Goal: Ask a question: Seek information or help from site administrators or community

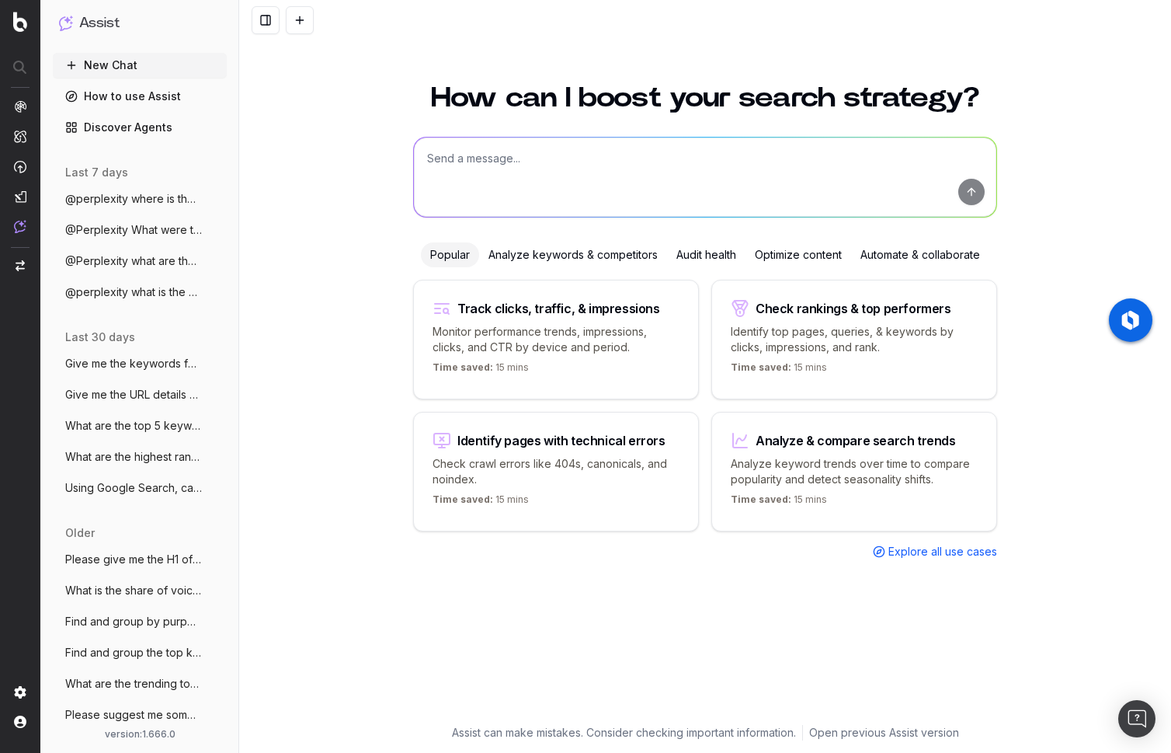
click at [485, 170] on textarea at bounding box center [705, 177] width 583 height 79
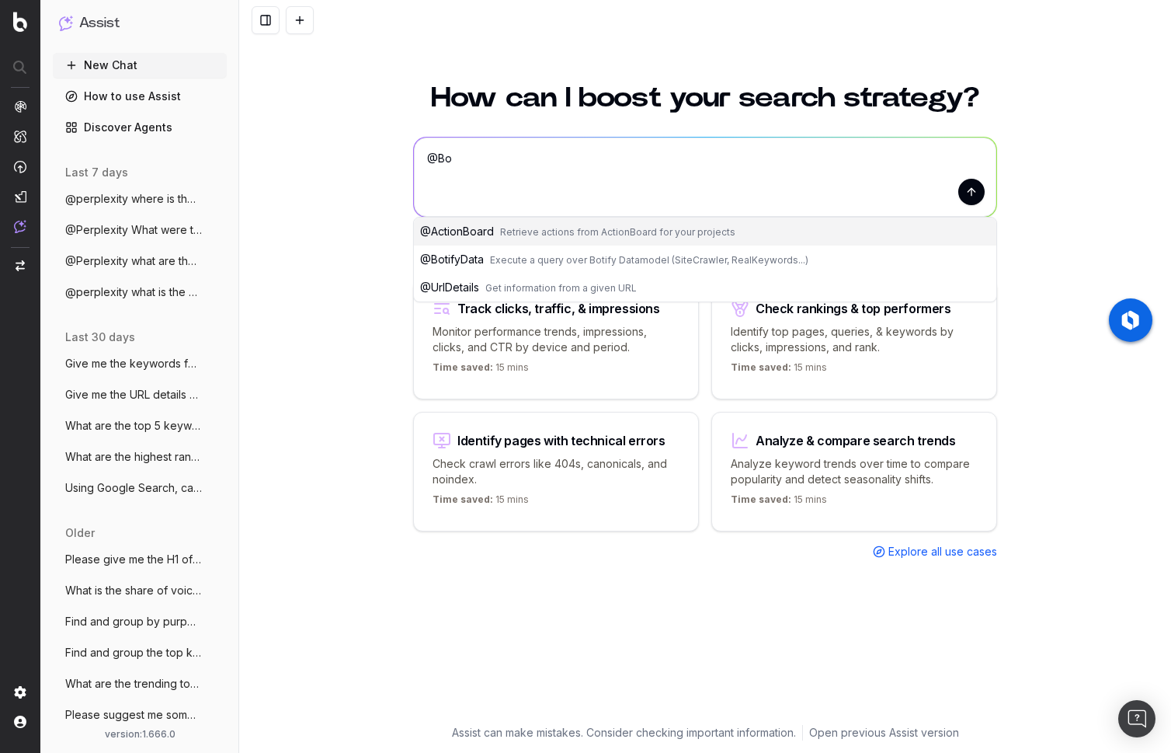
click at [525, 259] on span "Execute a query over Botify Datamodel (SiteCrawler, RealKeywords...)" at bounding box center [649, 260] width 319 height 12
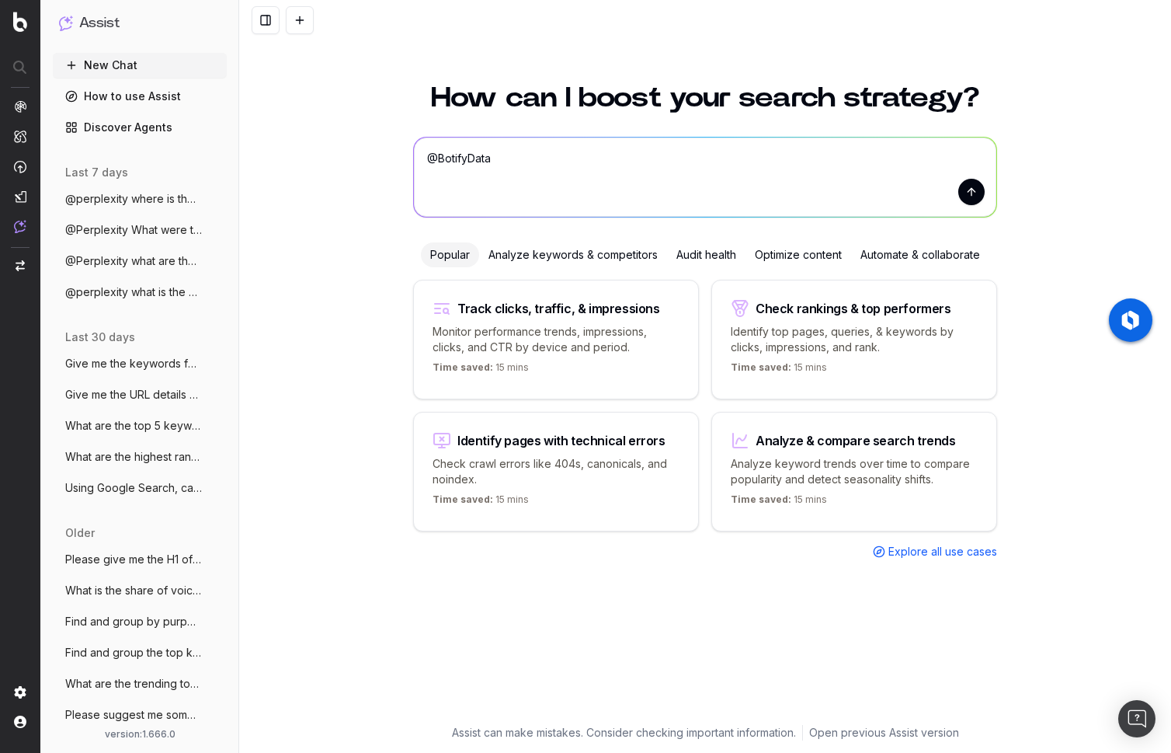
click at [583, 152] on textarea "@BotifyData" at bounding box center [705, 177] width 583 height 79
type textarea "@BotifyData clicks"
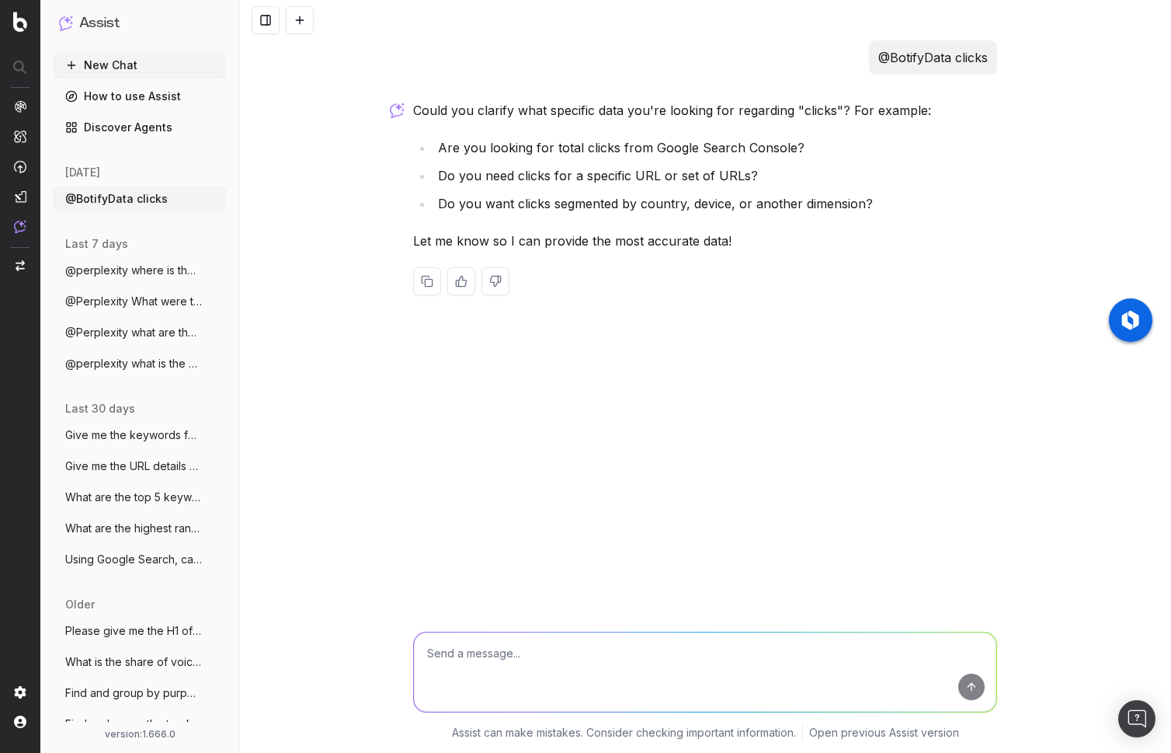
click at [599, 149] on li "Are you looking for total clicks from Google Search Console?" at bounding box center [715, 148] width 564 height 22
click at [547, 653] on textarea at bounding box center [705, 671] width 583 height 79
click at [656, 651] on textarea "@BotifyData clicks one [URL]." at bounding box center [705, 671] width 583 height 79
type textarea "@BotifyData clicks one [URL][DOMAIN_NAME]"
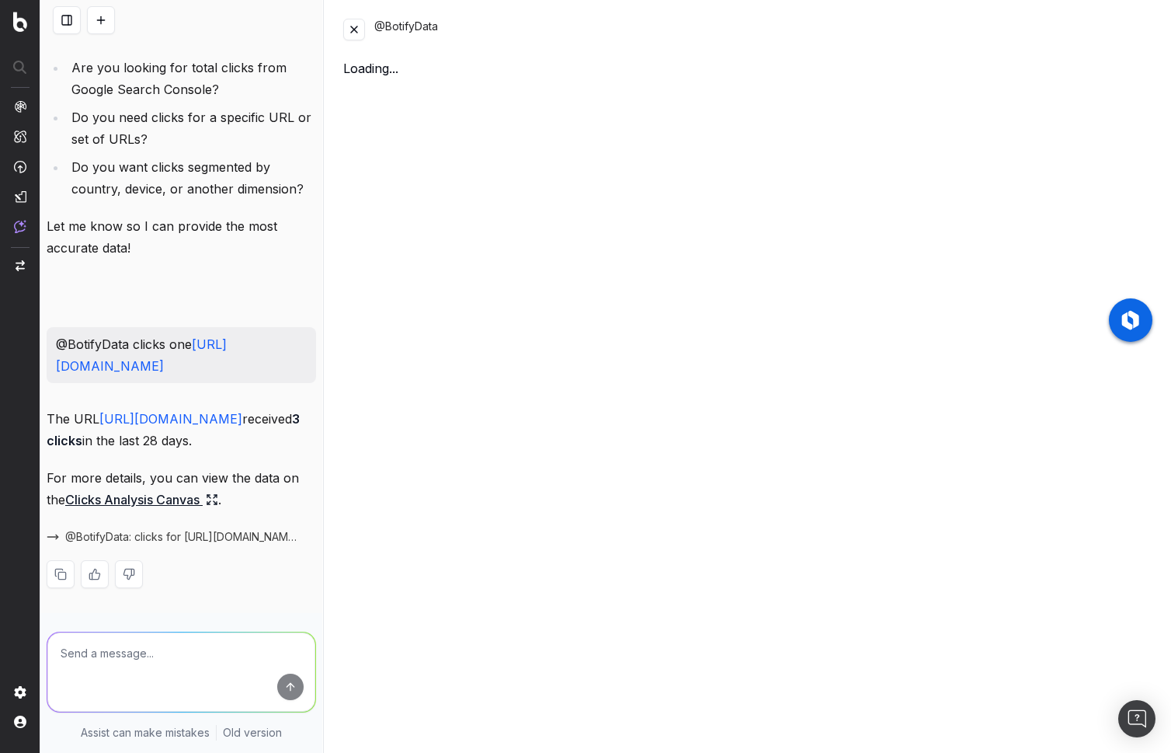
scroll to position [124, 0]
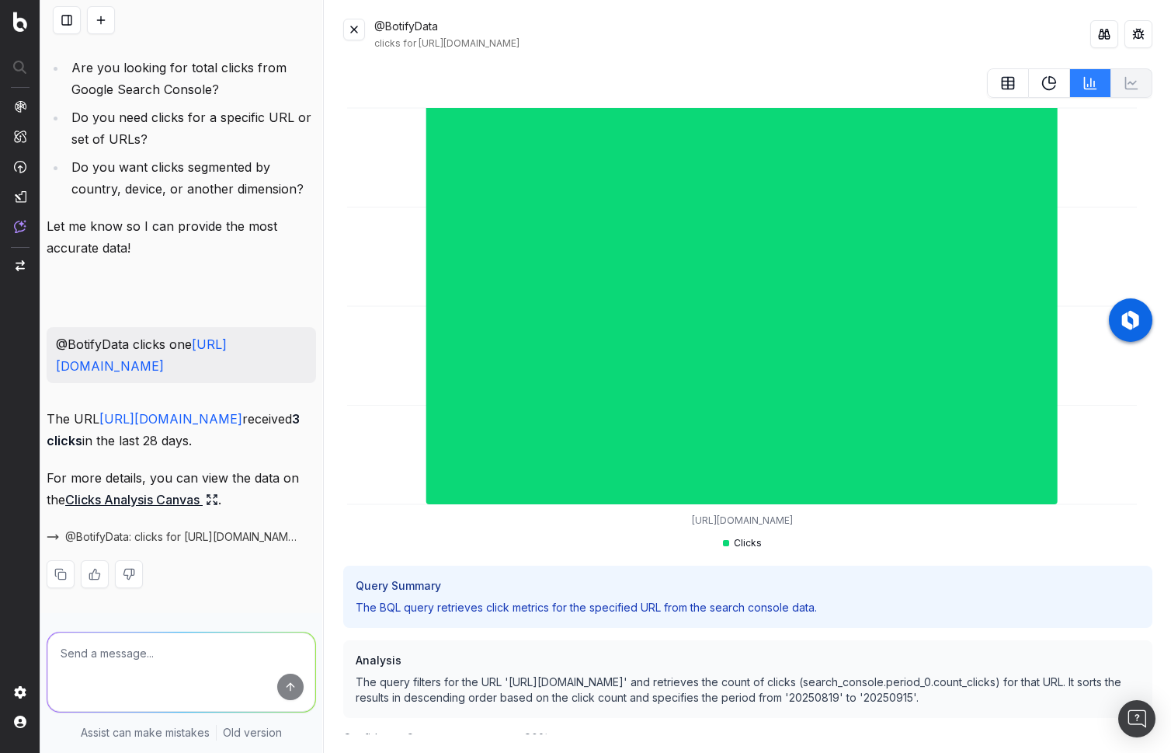
click at [357, 30] on button at bounding box center [354, 30] width 22 height 22
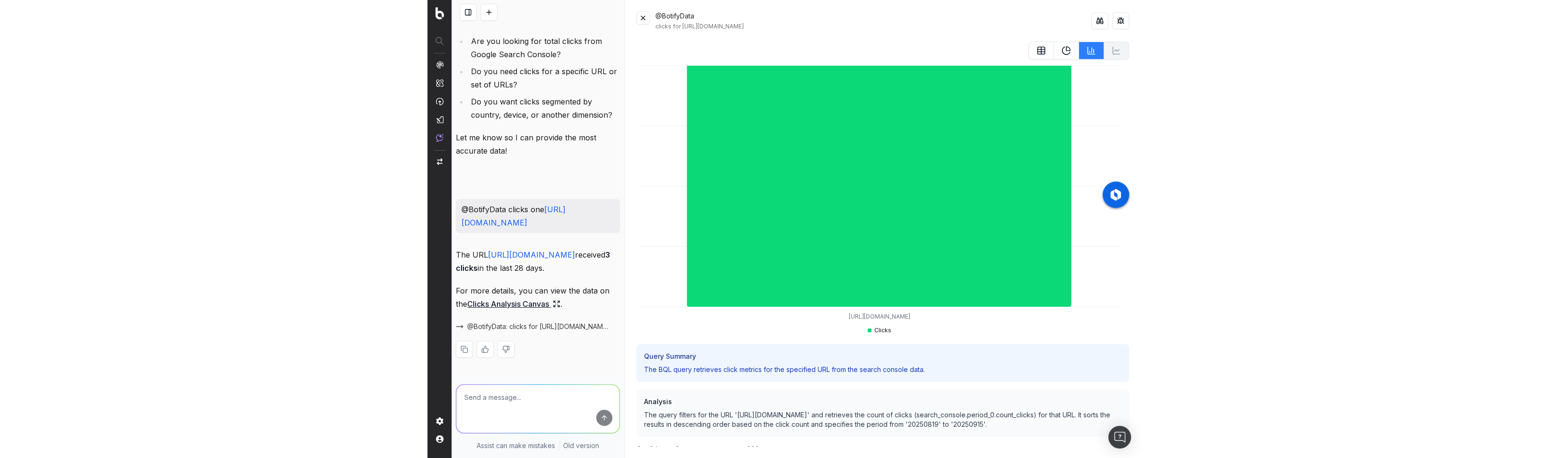
scroll to position [0, 0]
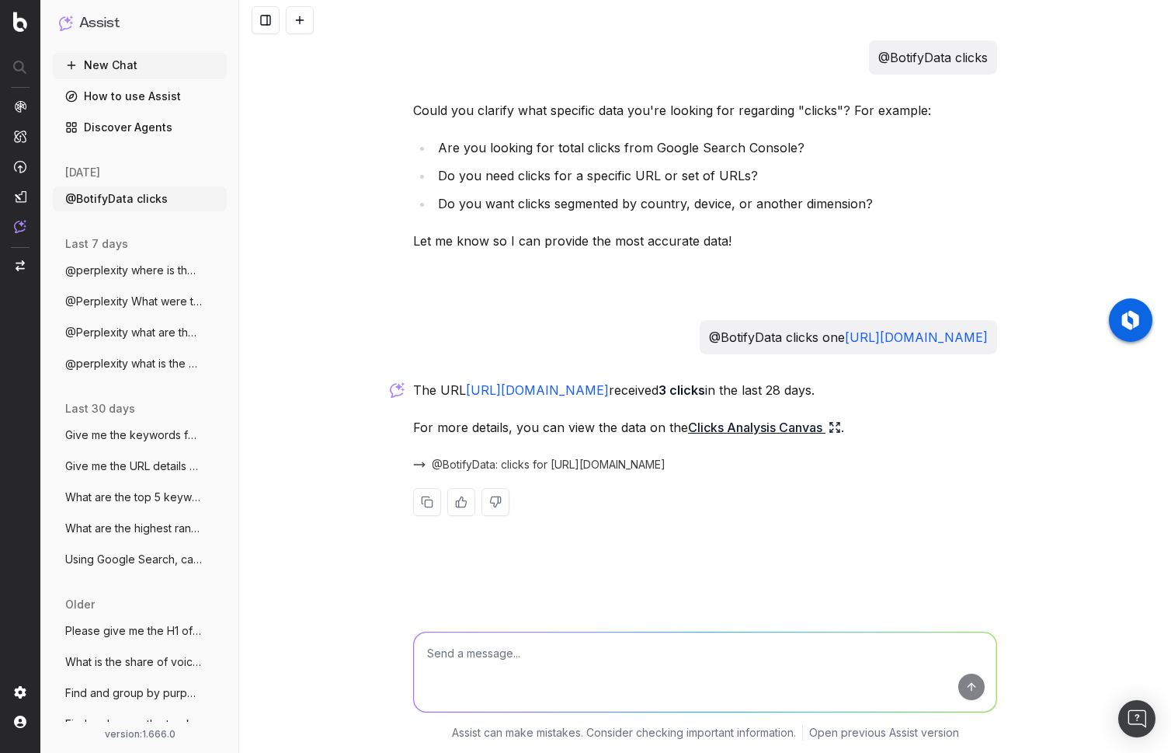
click at [761, 430] on link "Clicks Analysis Canvas" at bounding box center [764, 427] width 153 height 22
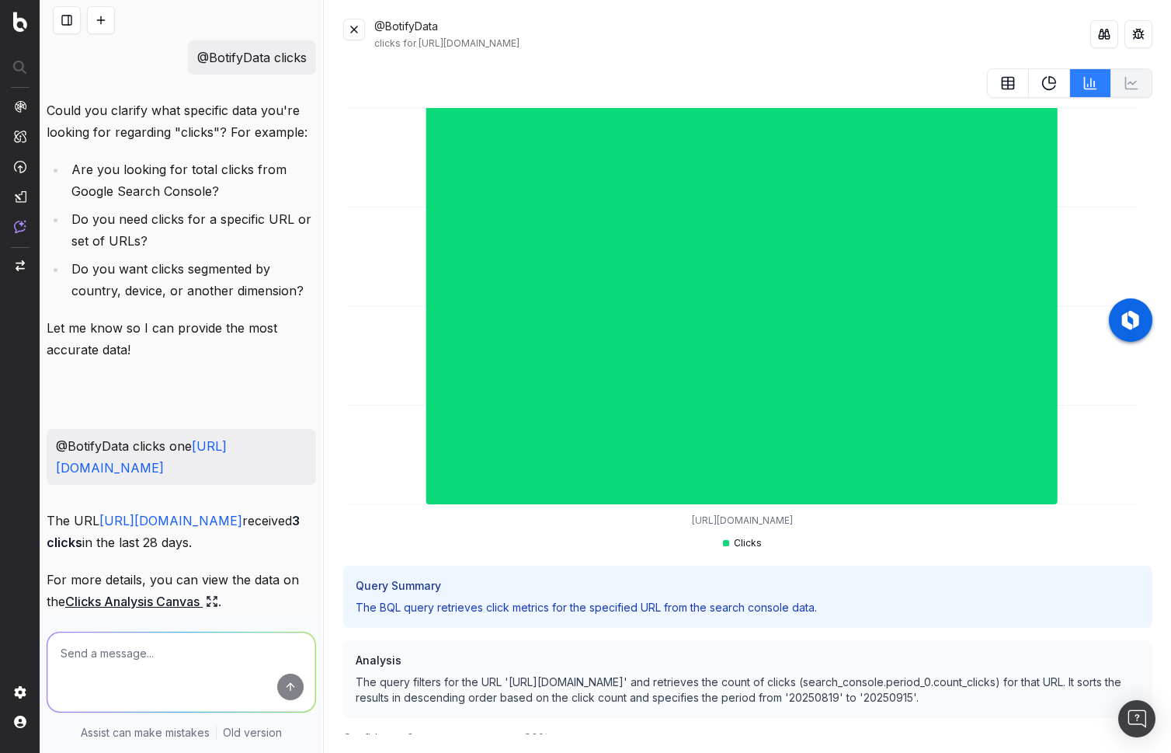
click at [354, 32] on button at bounding box center [354, 30] width 22 height 22
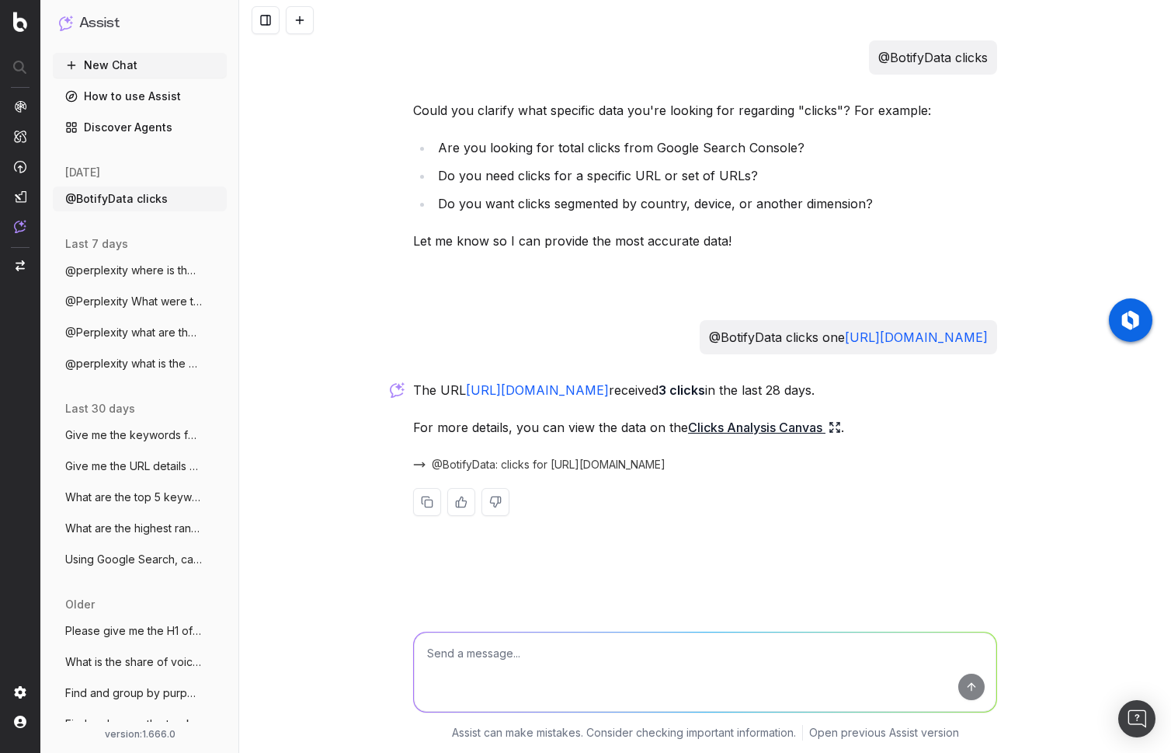
click at [743, 427] on link "Clicks Analysis Canvas" at bounding box center [764, 427] width 153 height 22
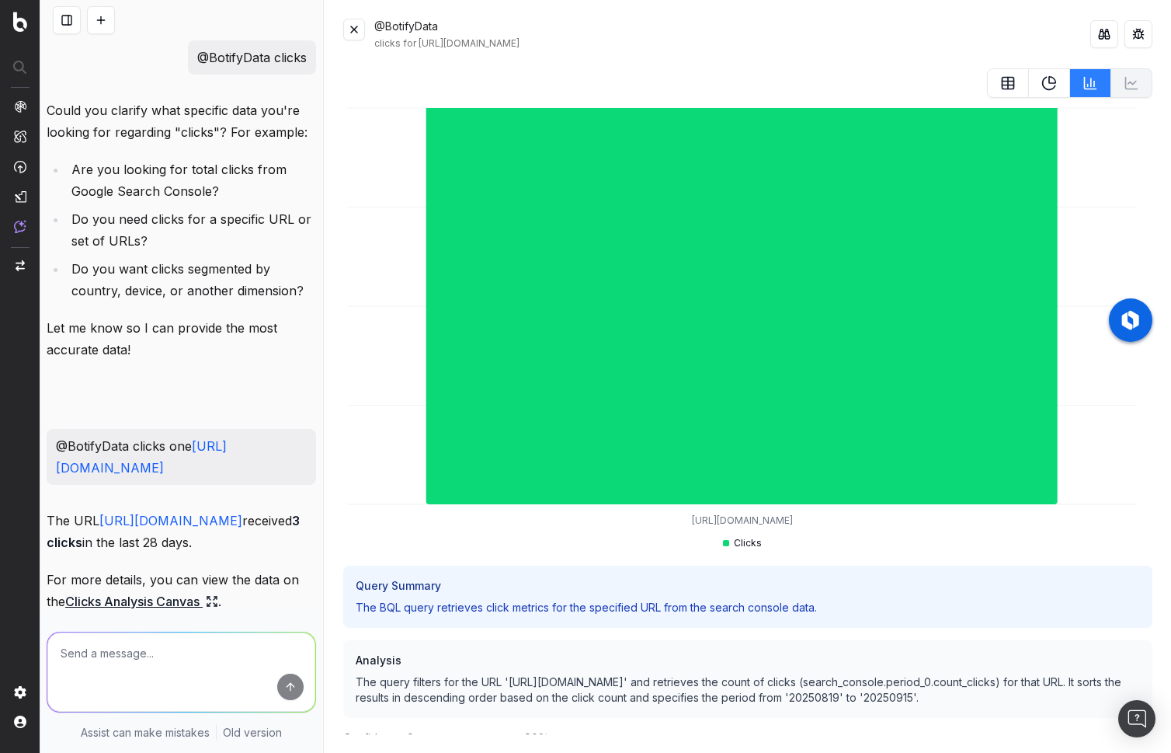
click at [1043, 89] on icon at bounding box center [1049, 83] width 12 height 12
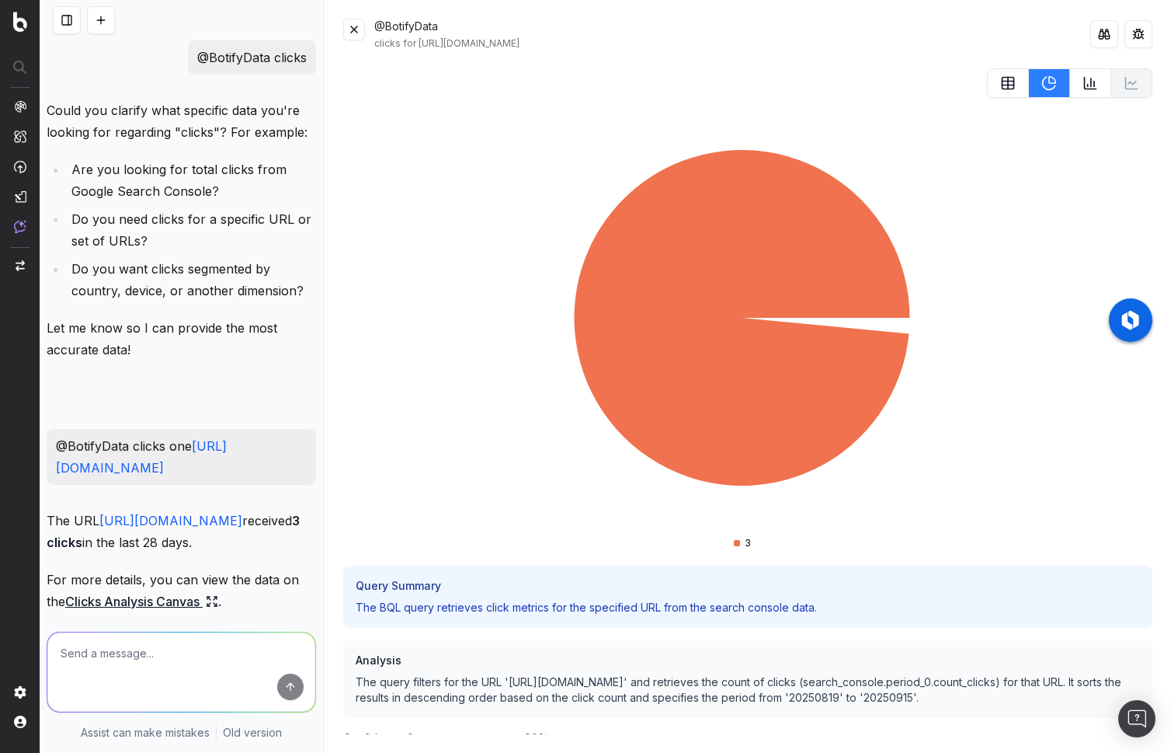
click at [1008, 85] on icon at bounding box center [1008, 84] width 0 height 12
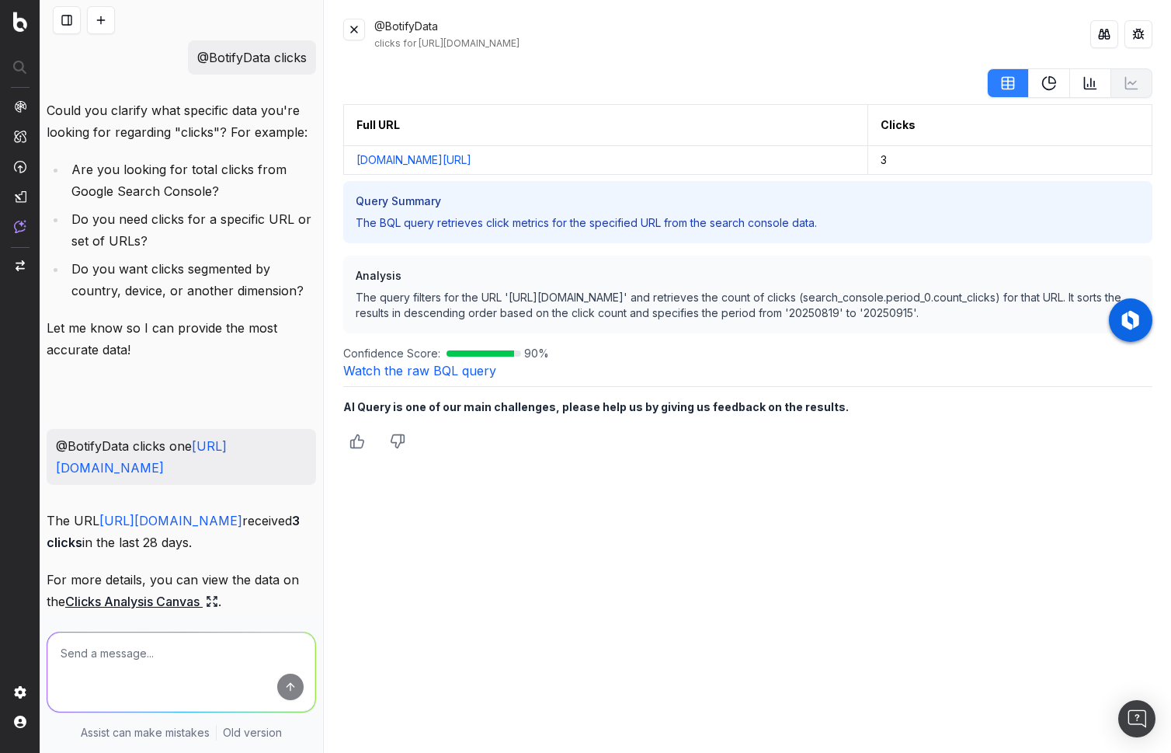
click at [1077, 91] on button at bounding box center [1090, 83] width 41 height 30
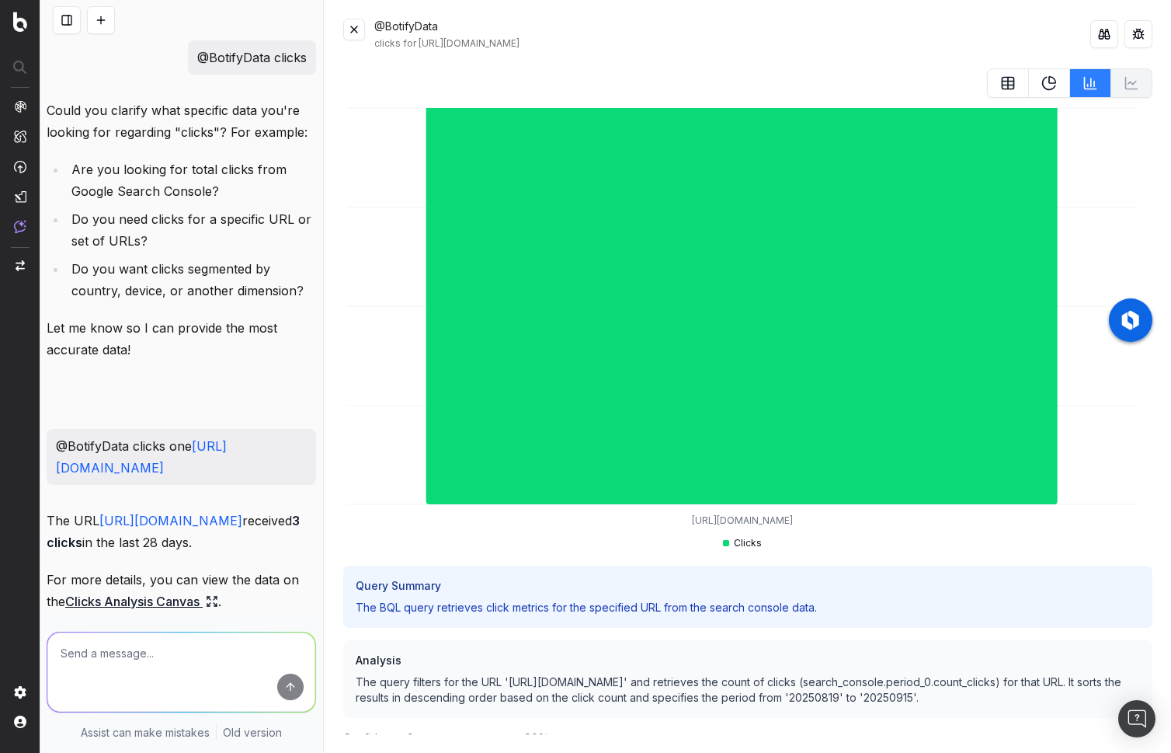
click at [352, 30] on button at bounding box center [354, 30] width 22 height 22
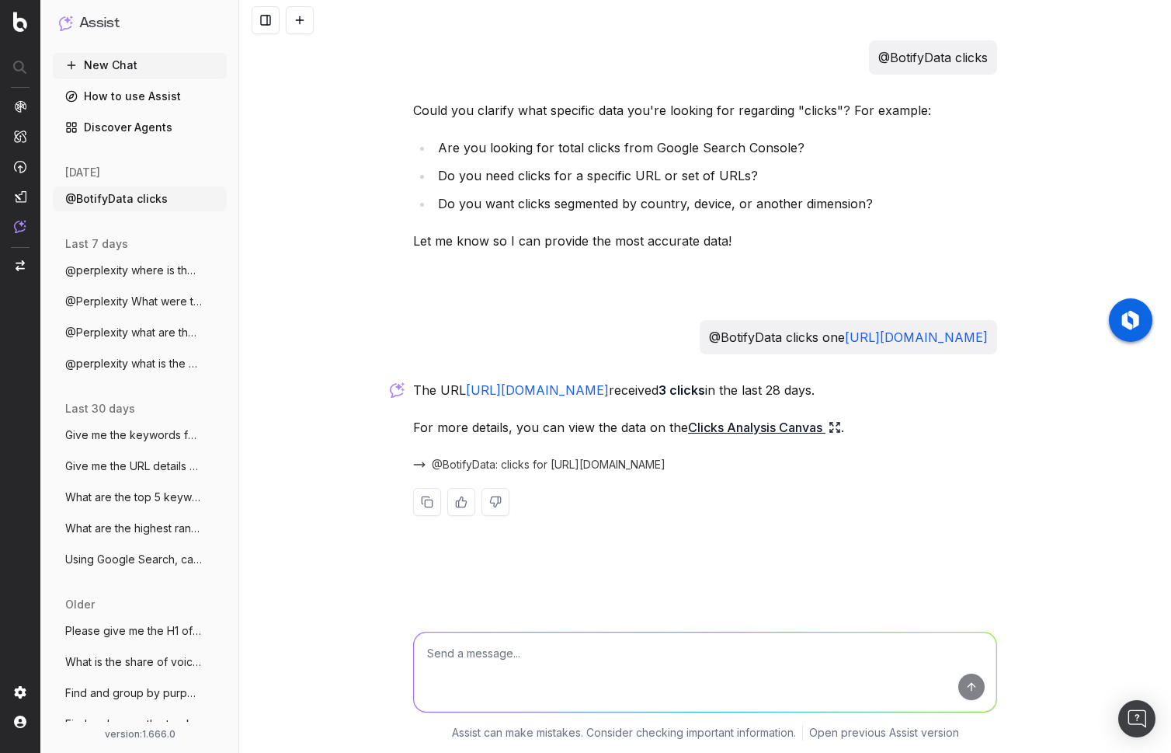
click at [329, 502] on div "@BotifyData clicks Could you clarify what specific data you're looking for rega…" at bounding box center [705, 376] width 932 height 753
click at [332, 316] on div "@BotifyData clicks Could you clarify what specific data you're looking for rega…" at bounding box center [705, 376] width 932 height 753
click at [469, 677] on textarea at bounding box center [705, 671] width 583 height 79
click at [330, 576] on div "@BotifyData clicks Could you clarify what specific data you're looking for rega…" at bounding box center [705, 376] width 932 height 753
click at [114, 203] on span "@BotifyData clicks" at bounding box center [116, 199] width 103 height 16
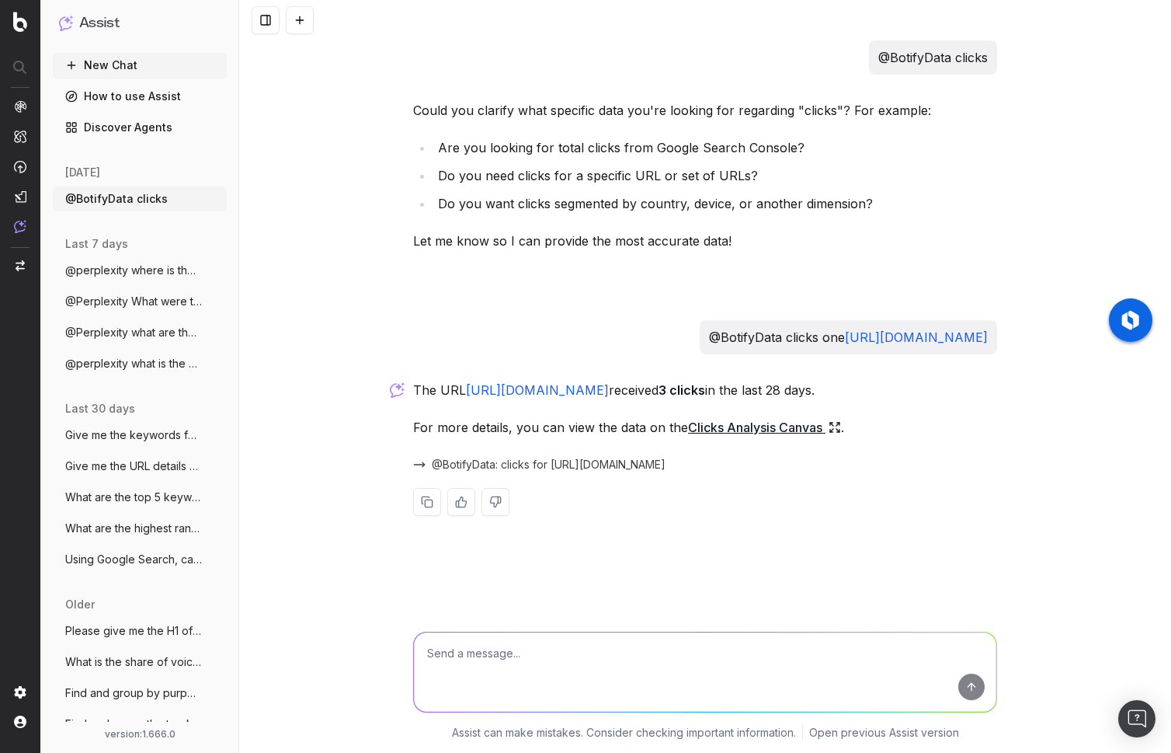
click at [465, 504] on button at bounding box center [461, 502] width 28 height 28
click at [334, 374] on div "@BotifyData clicks Could you clarify what specific data you're looking for rega…" at bounding box center [705, 376] width 932 height 753
click at [382, 572] on div "@BotifyData clicks Could you clarify what specific data you're looking for rega…" at bounding box center [705, 376] width 932 height 753
click at [310, 422] on div "@BotifyData clicks Could you clarify what specific data you're looking for rega…" at bounding box center [705, 376] width 932 height 753
click at [350, 503] on div "@BotifyData clicks Could you clarify what specific data you're looking for rega…" at bounding box center [705, 376] width 932 height 753
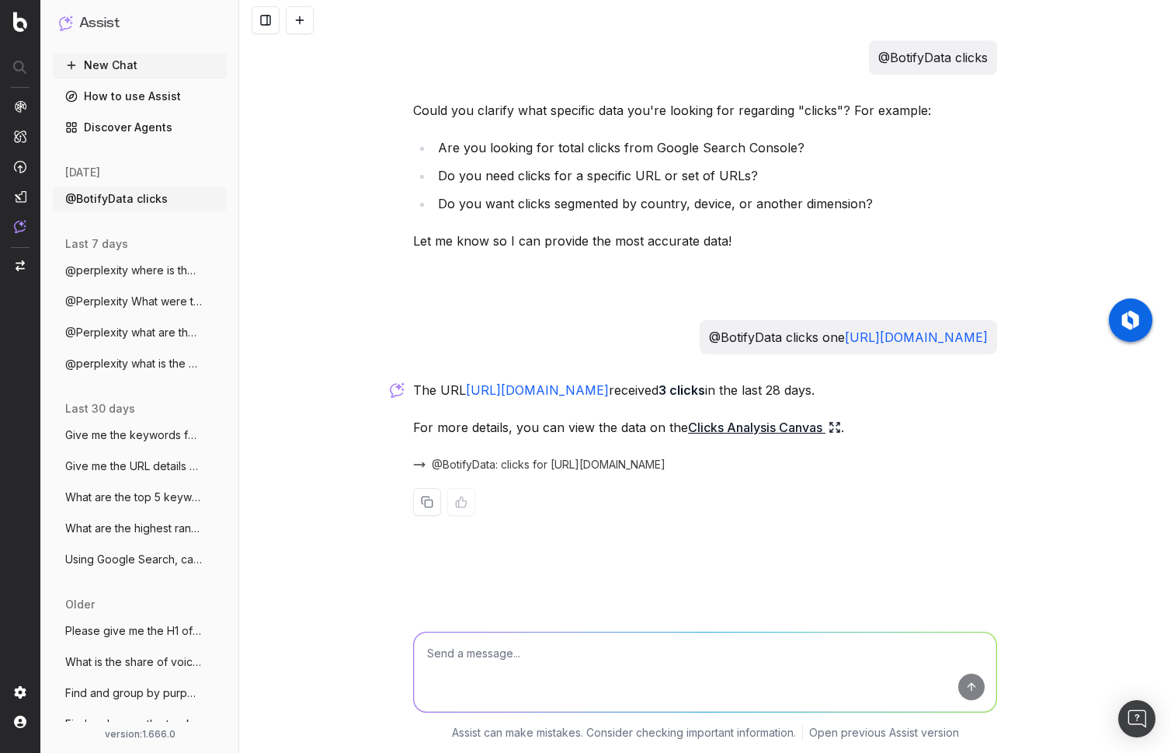
click at [351, 426] on div "@BotifyData clicks Could you clarify what specific data you're looking for rega…" at bounding box center [705, 376] width 932 height 753
